Goal: Check status

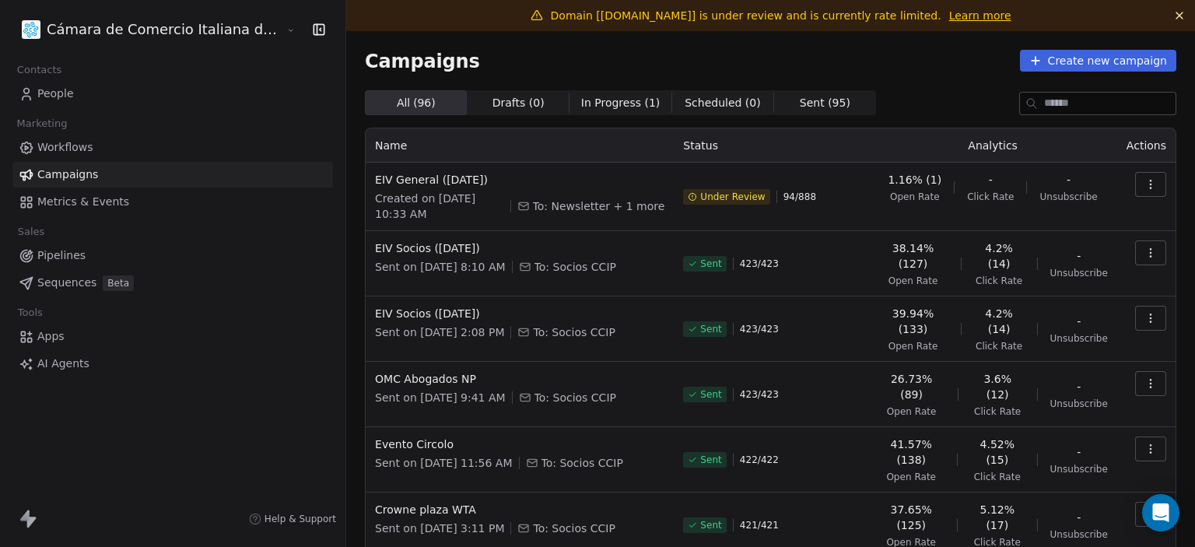
click at [949, 16] on link "Learn more" at bounding box center [980, 16] width 62 height 16
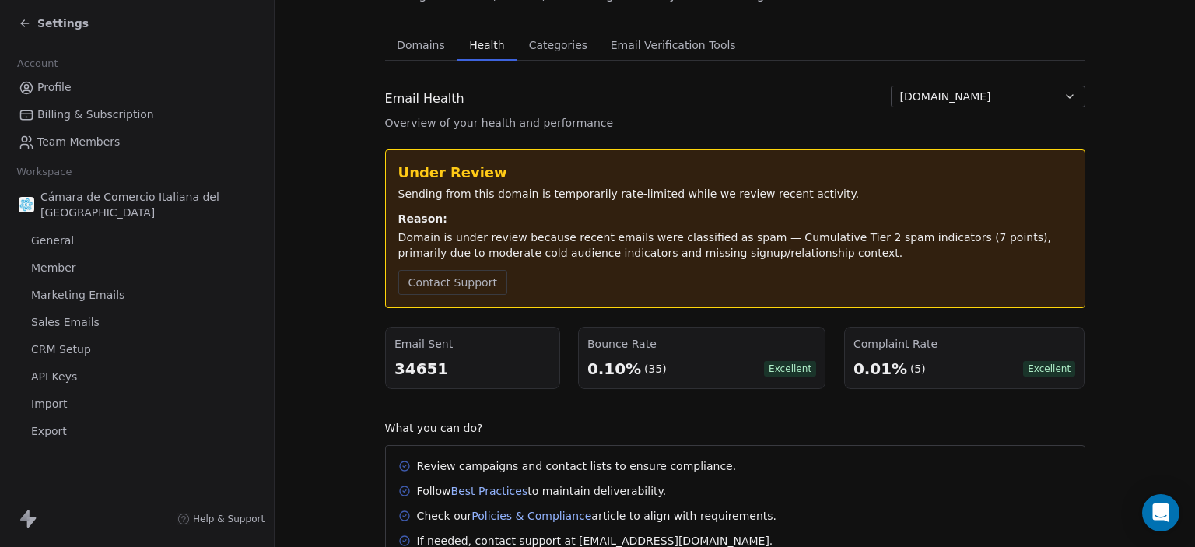
scroll to position [191, 0]
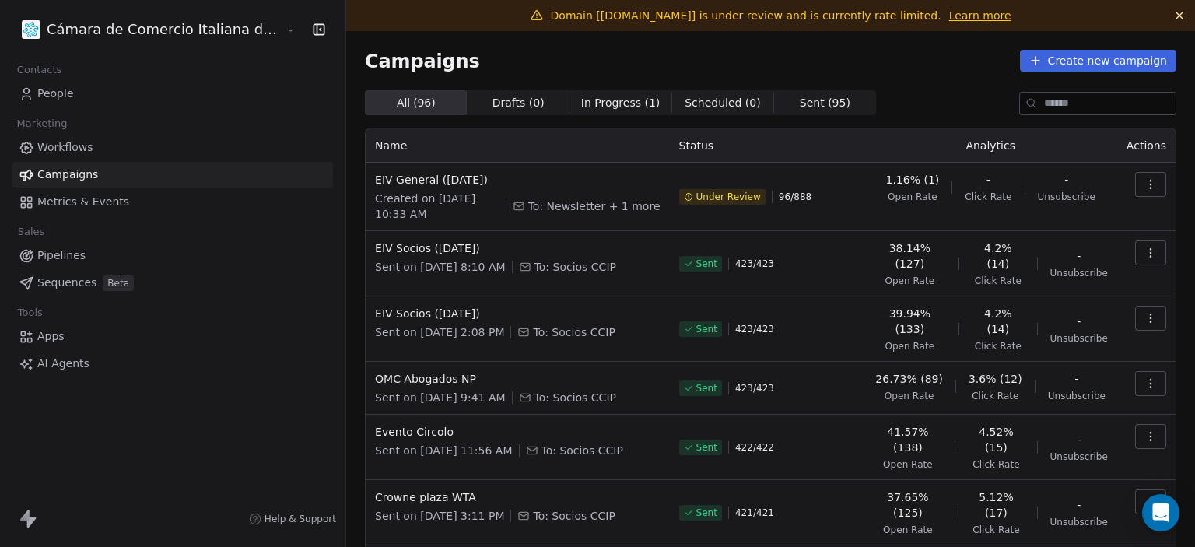
click at [697, 193] on span "Under Review" at bounding box center [729, 197] width 65 height 12
click at [581, 100] on span "In Progress ( 1 )" at bounding box center [620, 103] width 79 height 16
